Goal: Task Accomplishment & Management: Manage account settings

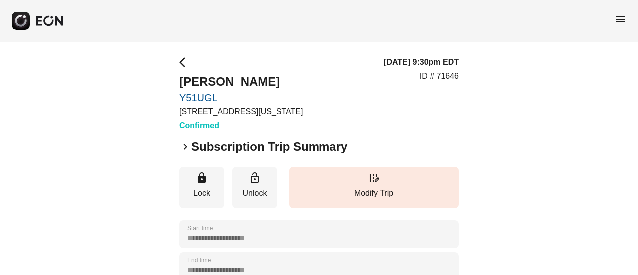
drag, startPoint x: 438, startPoint y: 78, endPoint x: 461, endPoint y: 79, distance: 23.4
click at [461, 79] on div "**********" at bounding box center [319, 270] width 638 height 456
copy p "70041"
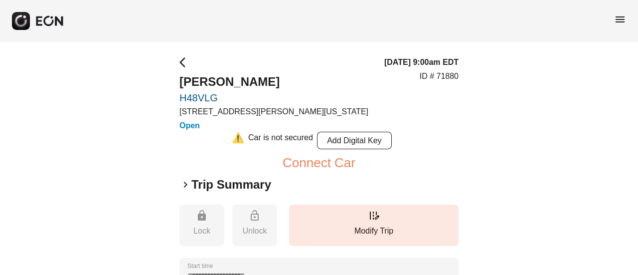
click at [454, 74] on p "ID # 71880" at bounding box center [439, 76] width 39 height 12
copy p "71880"
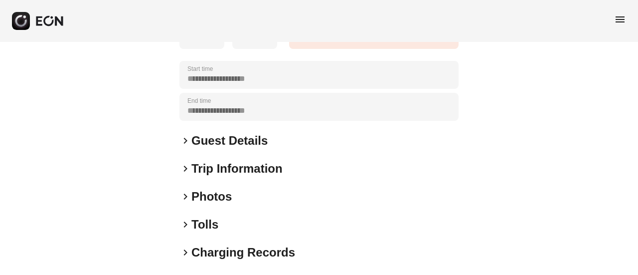
scroll to position [199, 0]
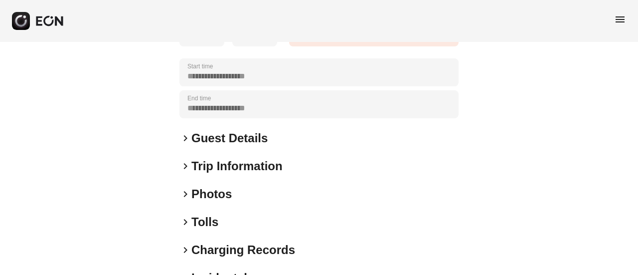
click at [224, 145] on h2 "Guest Details" at bounding box center [229, 138] width 76 height 16
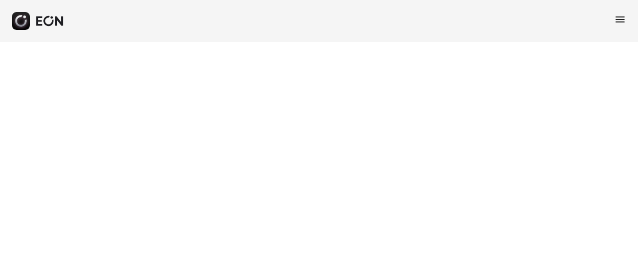
click at [1, 42] on html "menu" at bounding box center [319, 21] width 638 height 42
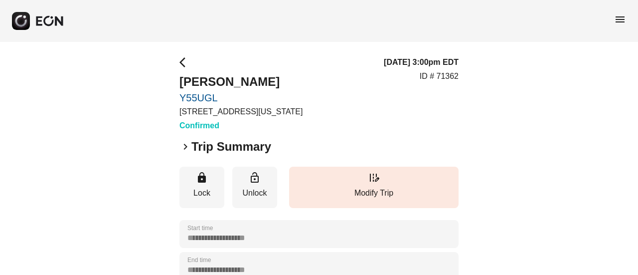
click at [448, 71] on p "ID # 71362" at bounding box center [439, 76] width 39 height 12
click at [448, 72] on p "ID # 71362" at bounding box center [439, 76] width 39 height 12
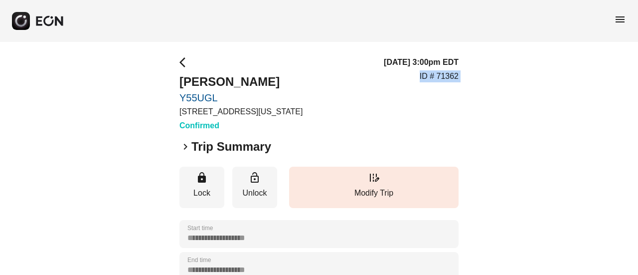
click at [449, 73] on p "ID # 71362" at bounding box center [439, 76] width 39 height 12
drag, startPoint x: 14, startPoint y: 71, endPoint x: 39, endPoint y: 11, distance: 65.3
click at [25, 41] on div "**********" at bounding box center [319, 249] width 638 height 498
